Goal: Task Accomplishment & Management: Manage account settings

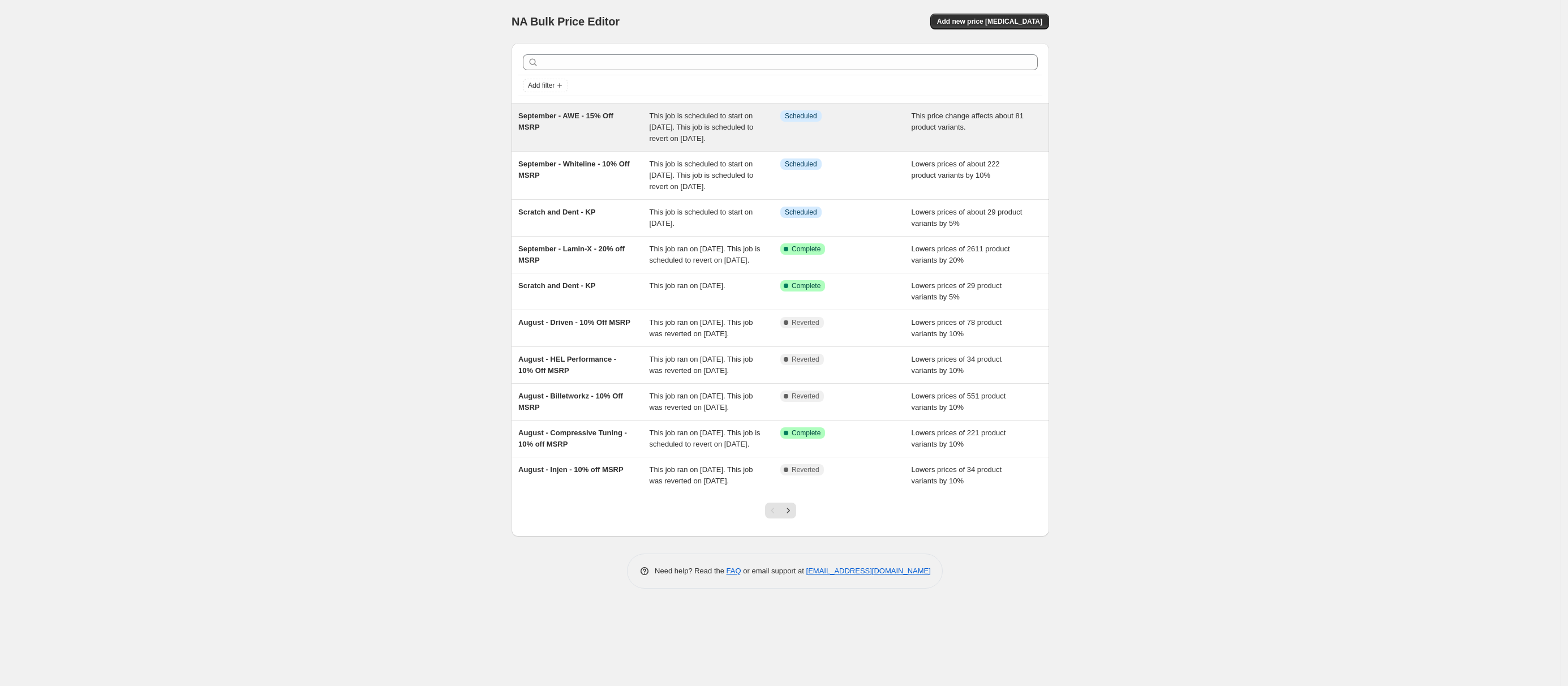
click at [791, 136] on div "Info Scheduled" at bounding box center [846, 127] width 132 height 34
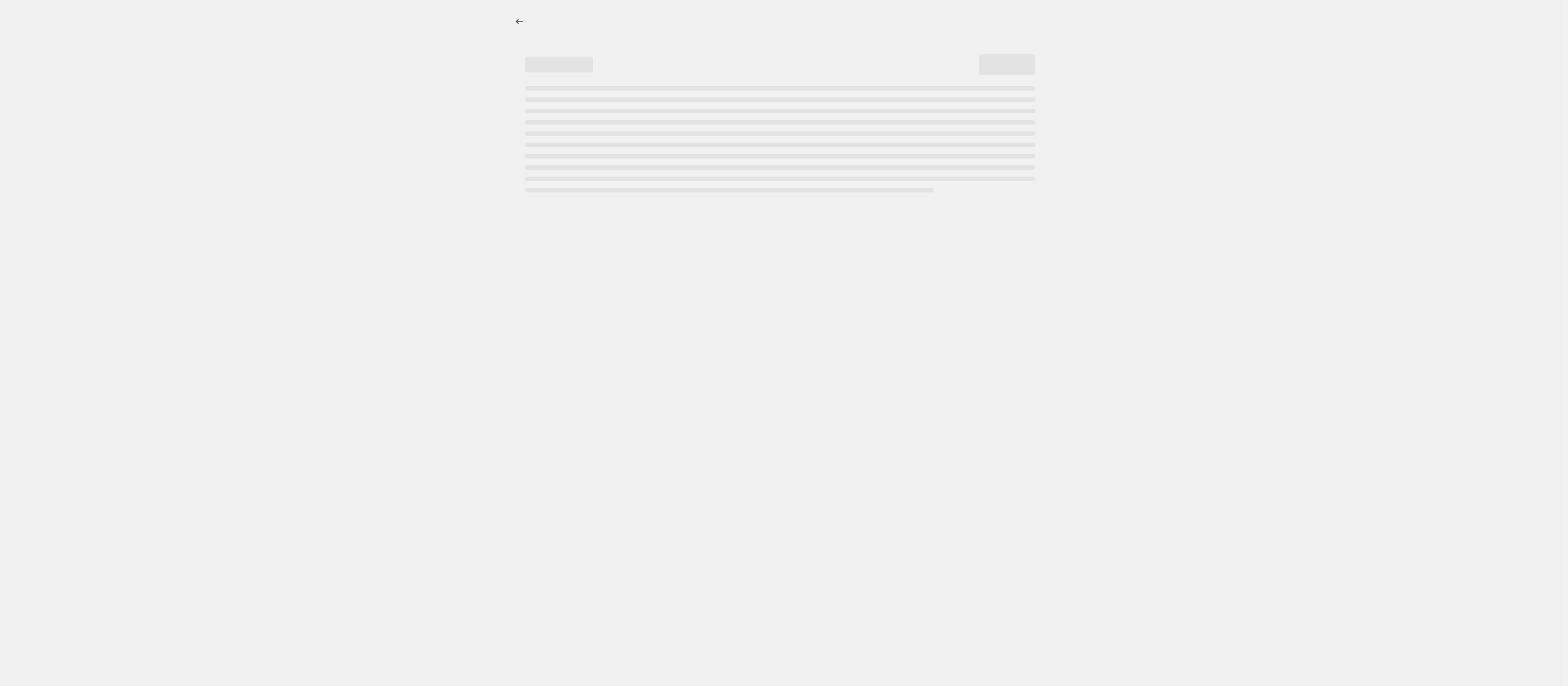
select select "pcap"
select select "no_change"
select select "not_equal"
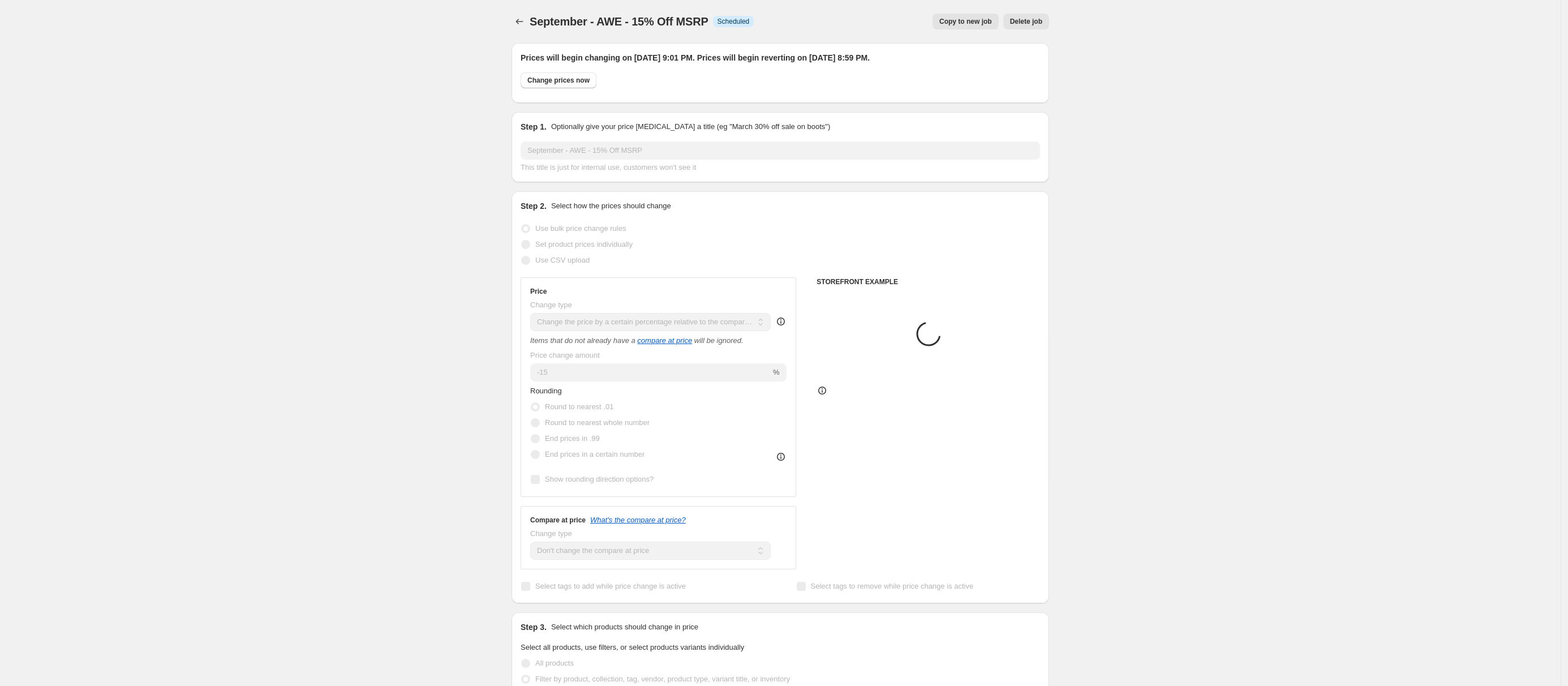
select select "vendor"
select select "tag"
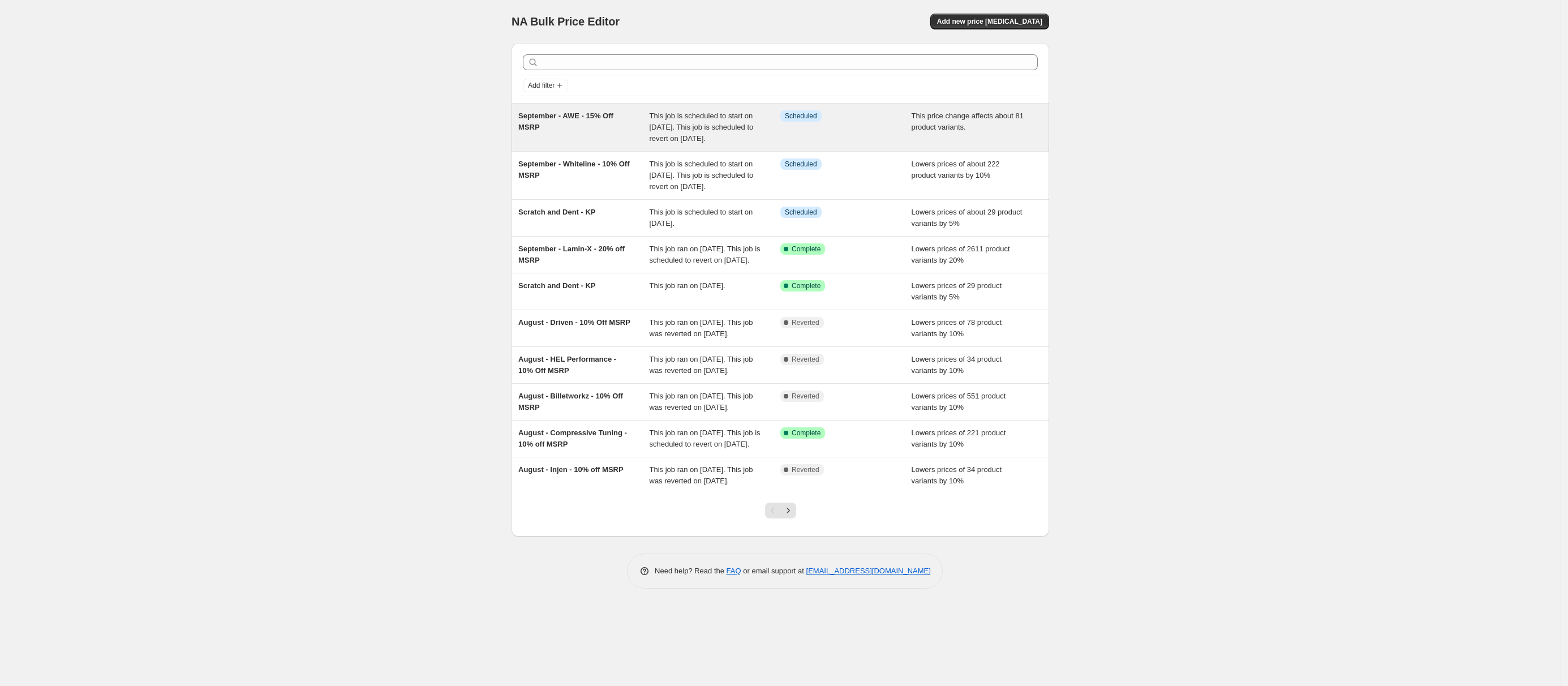
click at [728, 133] on div "This job is scheduled to start on [DATE]. This job is scheduled to revert on [D…" at bounding box center [715, 127] width 132 height 34
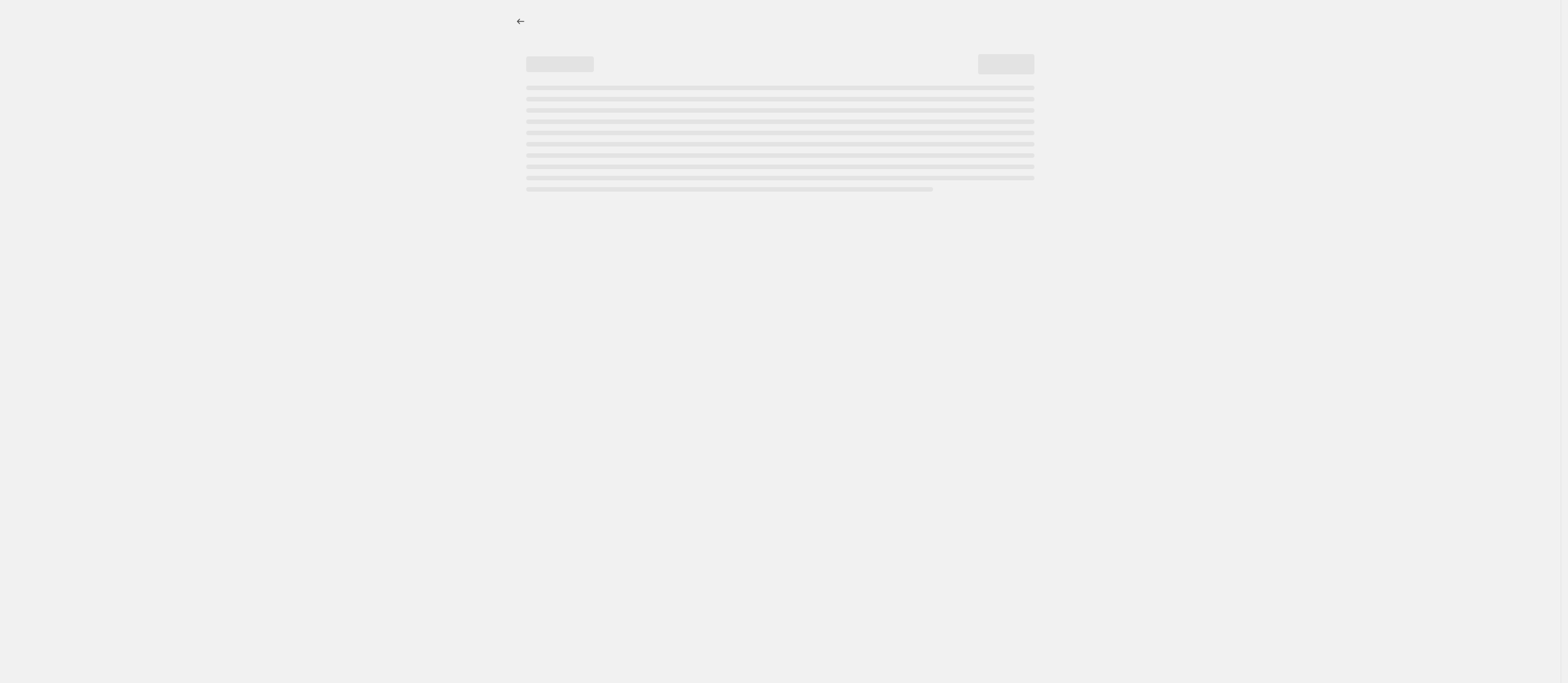
select select "pcap"
select select "no_change"
select select "not_equal"
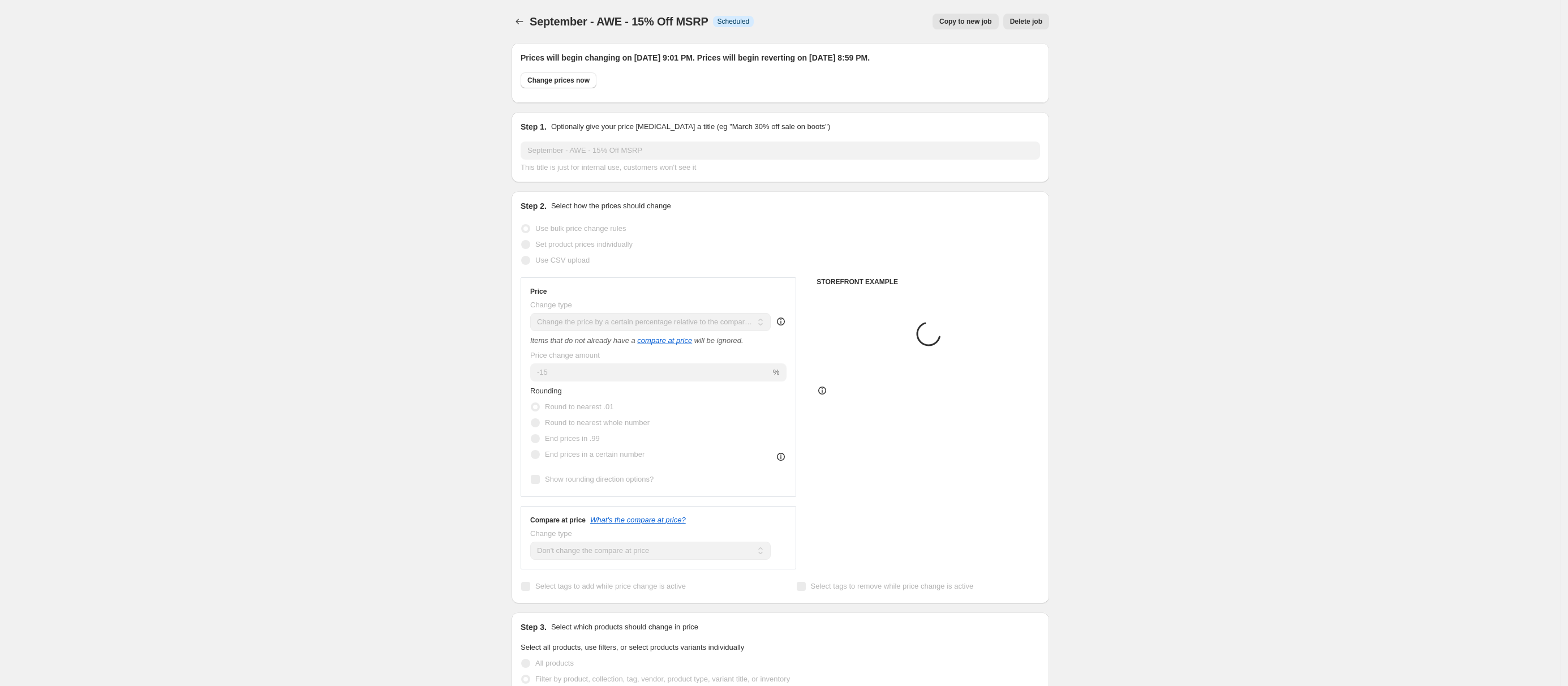
select select "vendor"
select select "tag"
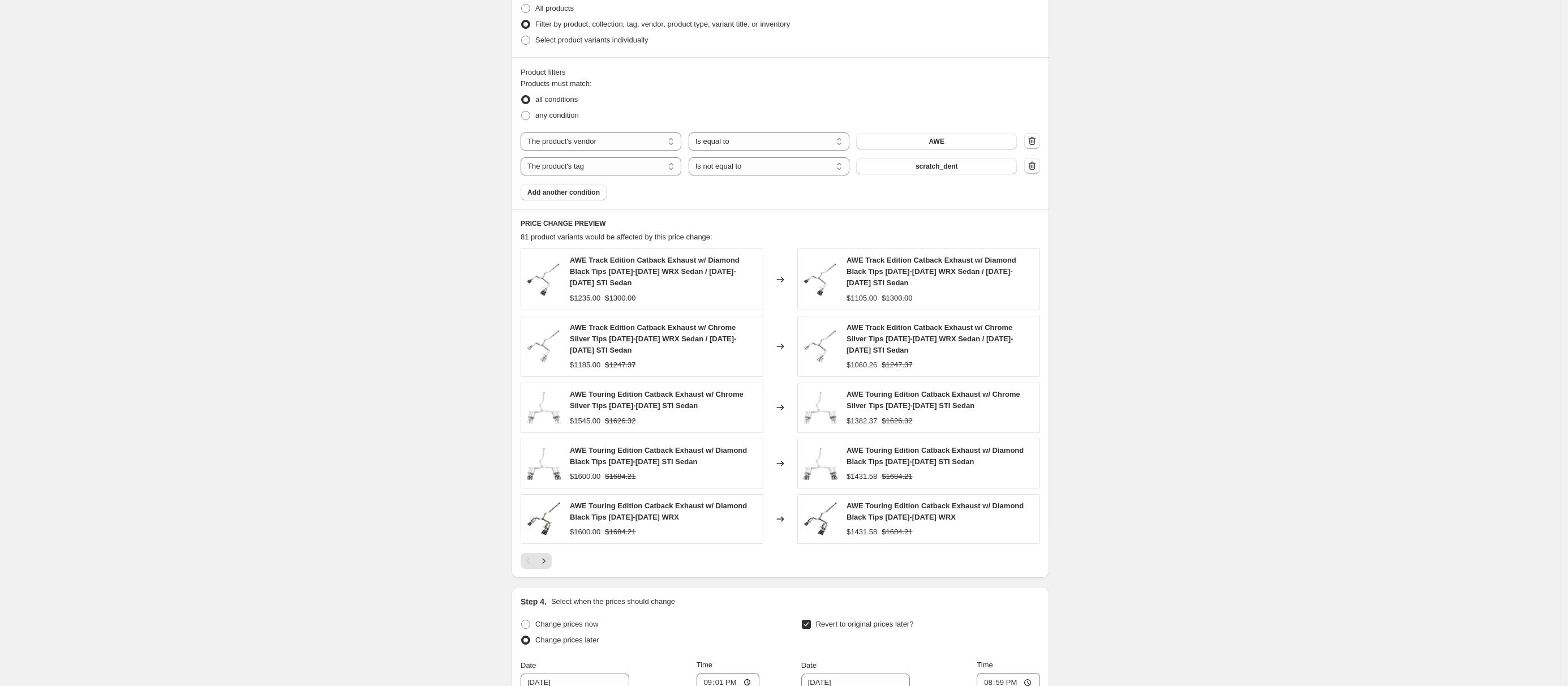
scroll to position [704, 0]
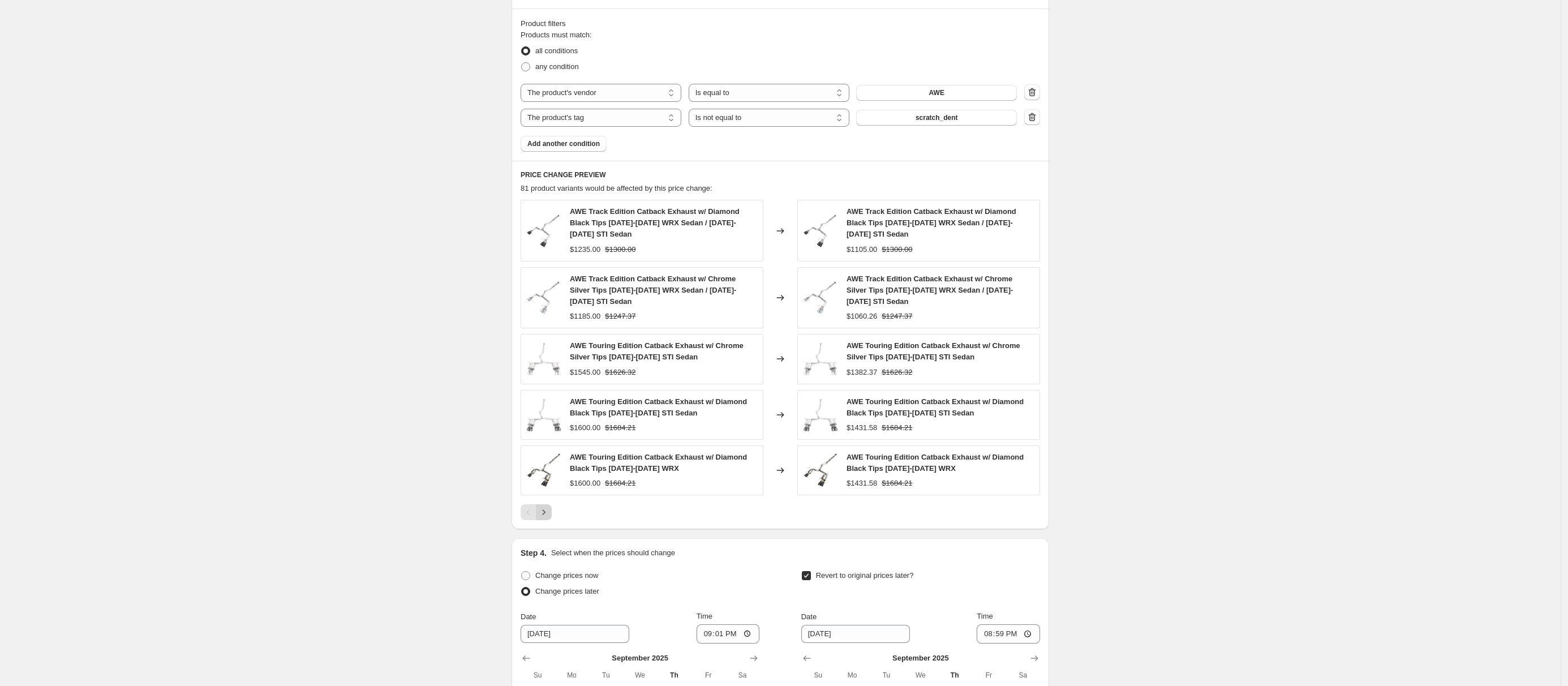
click at [545, 512] on icon "Next" at bounding box center [543, 512] width 11 height 11
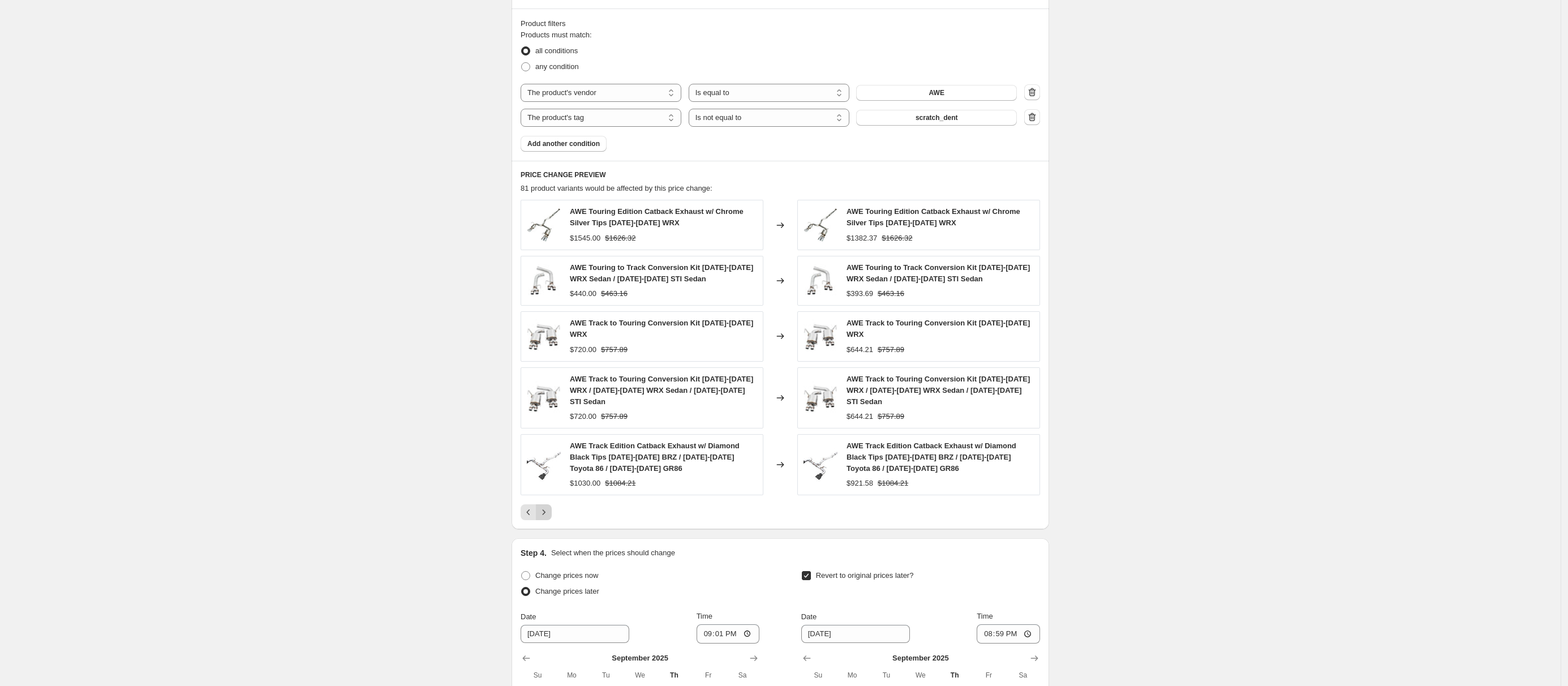
click at [545, 512] on icon "Next" at bounding box center [543, 512] width 11 height 11
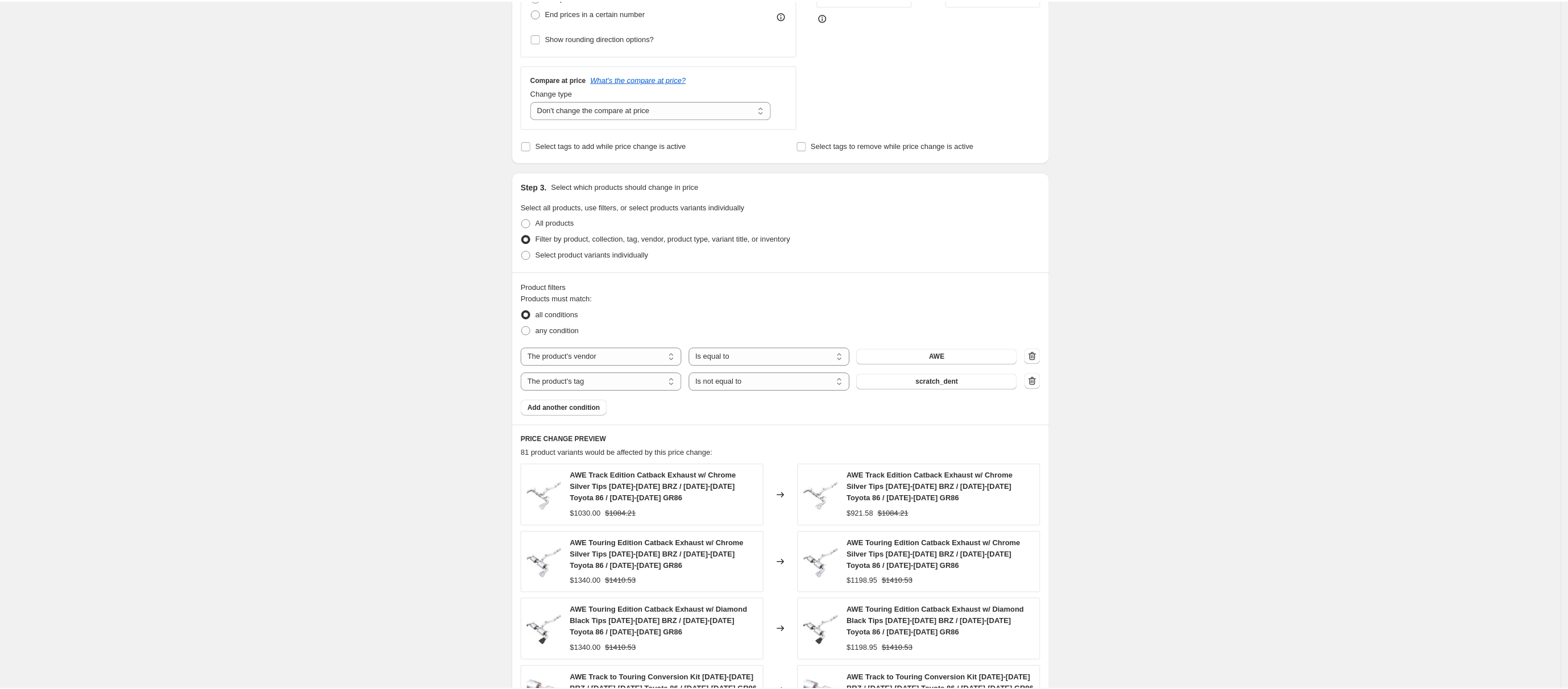
scroll to position [417, 0]
